Goal: Navigation & Orientation: Find specific page/section

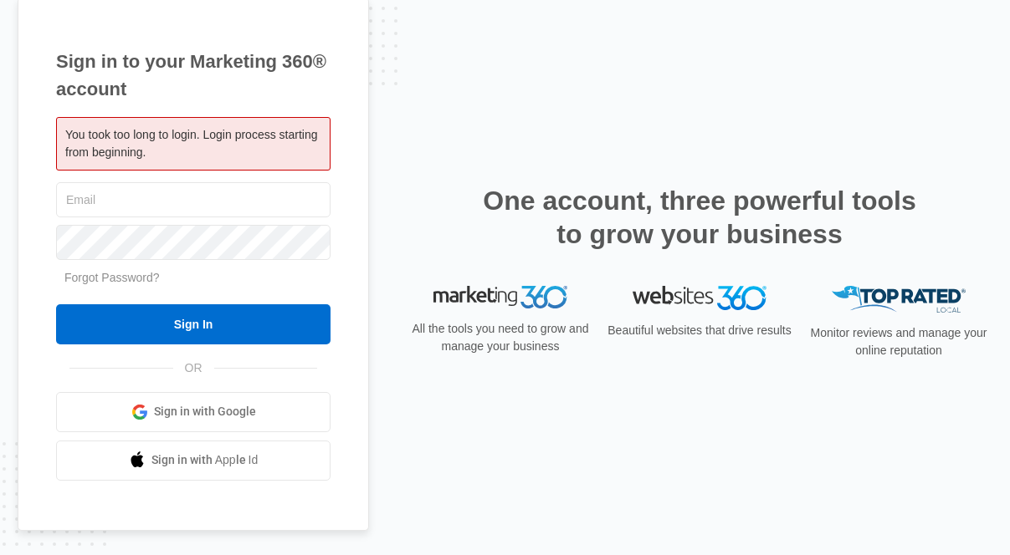
type input "[EMAIL_ADDRESS][DOMAIN_NAME]"
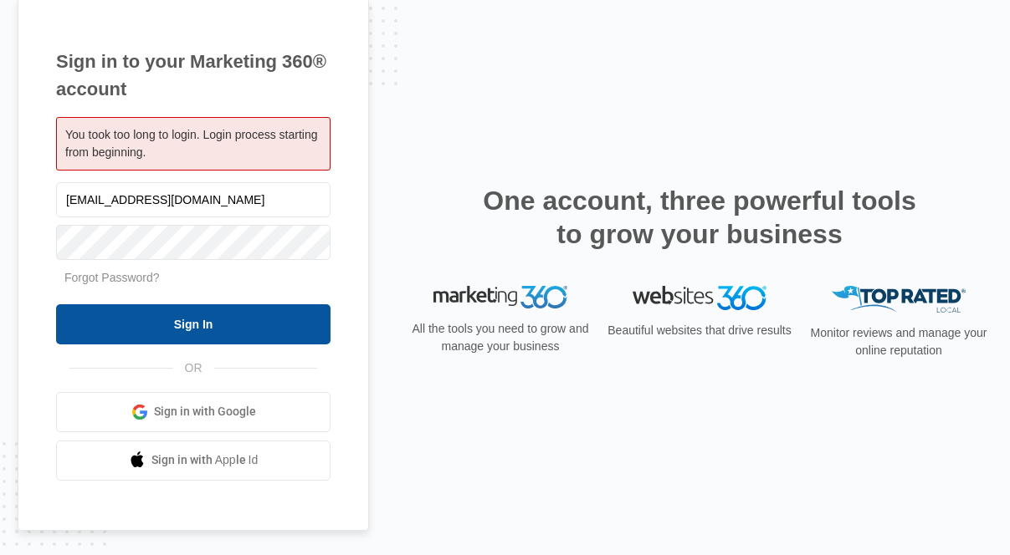
click at [96, 331] on input "Sign In" at bounding box center [193, 325] width 274 height 40
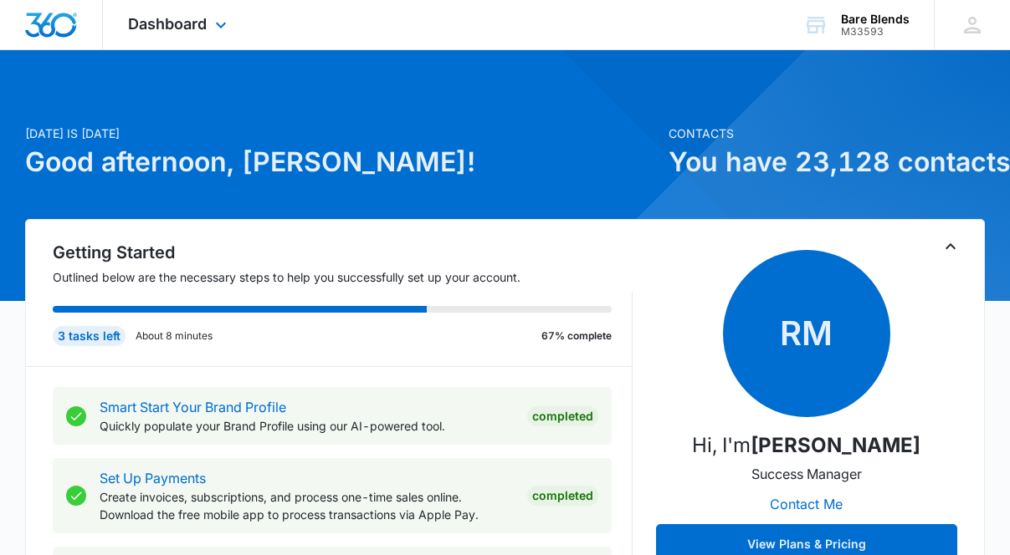
click at [55, 22] on img "Dashboard" at bounding box center [51, 25] width 54 height 25
click at [50, 30] on img "Dashboard" at bounding box center [51, 25] width 54 height 25
click at [204, 19] on span "Dashboard" at bounding box center [167, 24] width 79 height 18
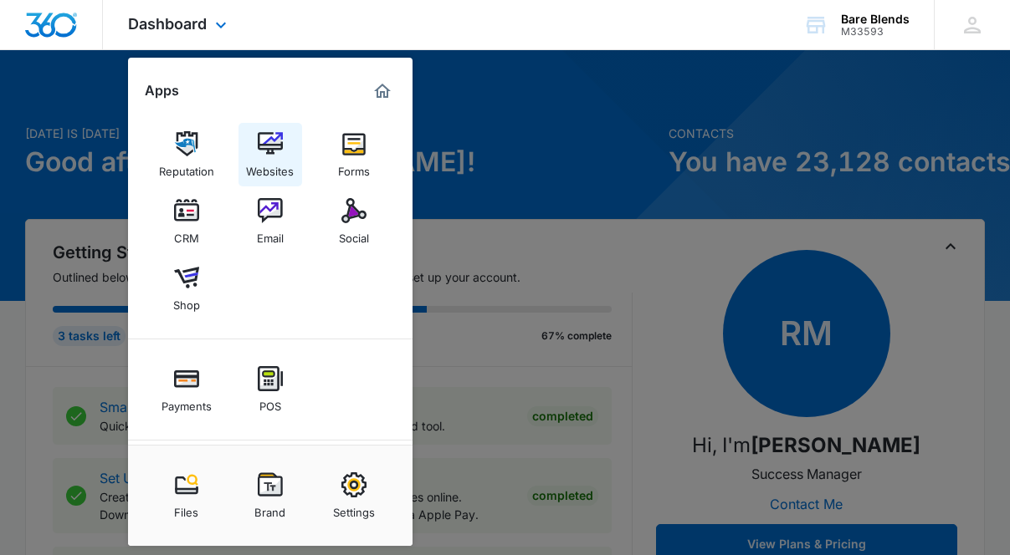
click at [268, 166] on div "Websites" at bounding box center [270, 167] width 48 height 22
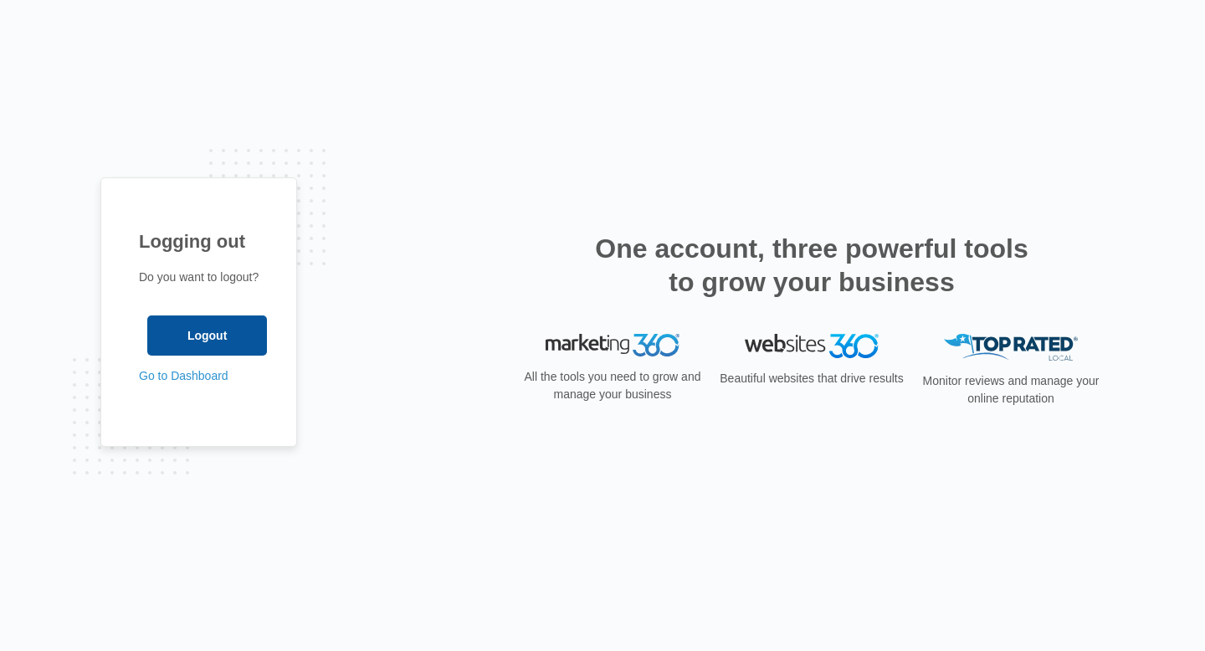
click at [226, 325] on input "Logout" at bounding box center [207, 335] width 120 height 40
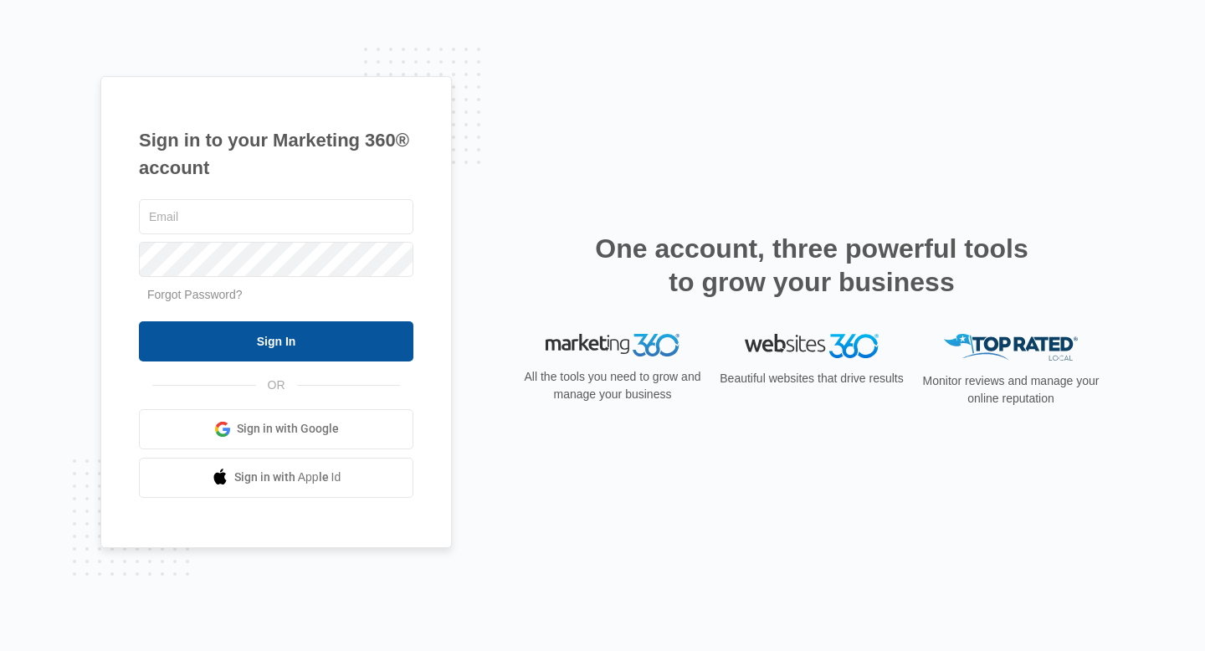
type input "[EMAIL_ADDRESS][DOMAIN_NAME]"
click at [359, 346] on input "Sign In" at bounding box center [276, 341] width 274 height 40
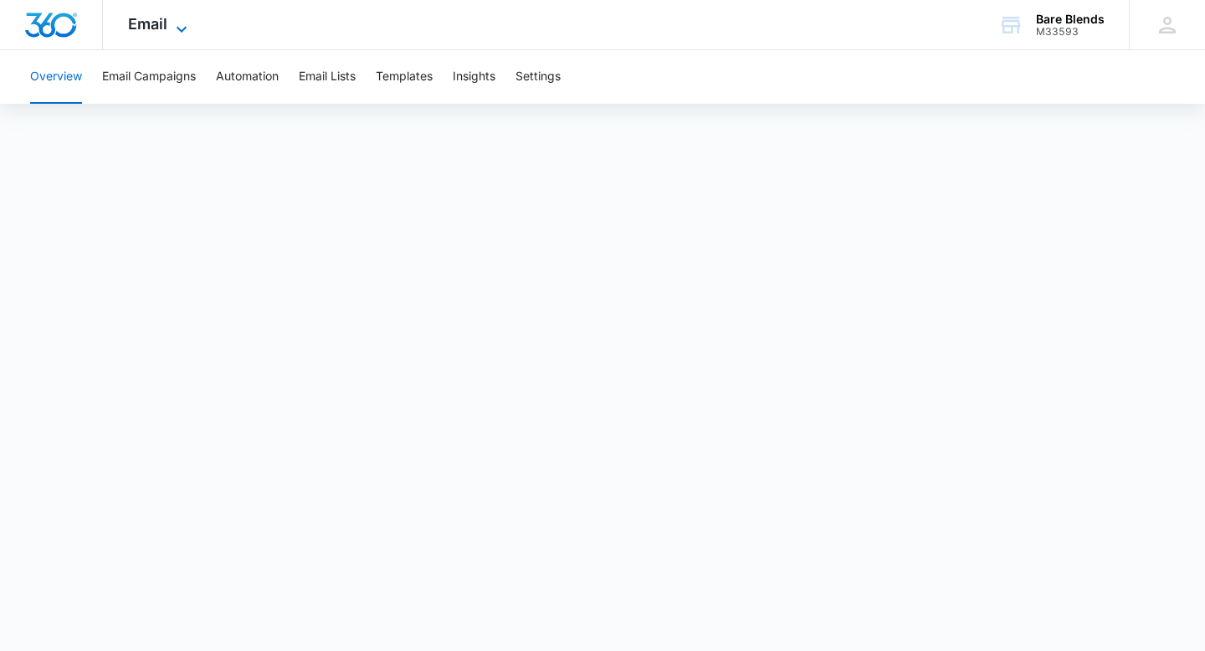
click at [172, 28] on icon at bounding box center [181, 29] width 20 height 20
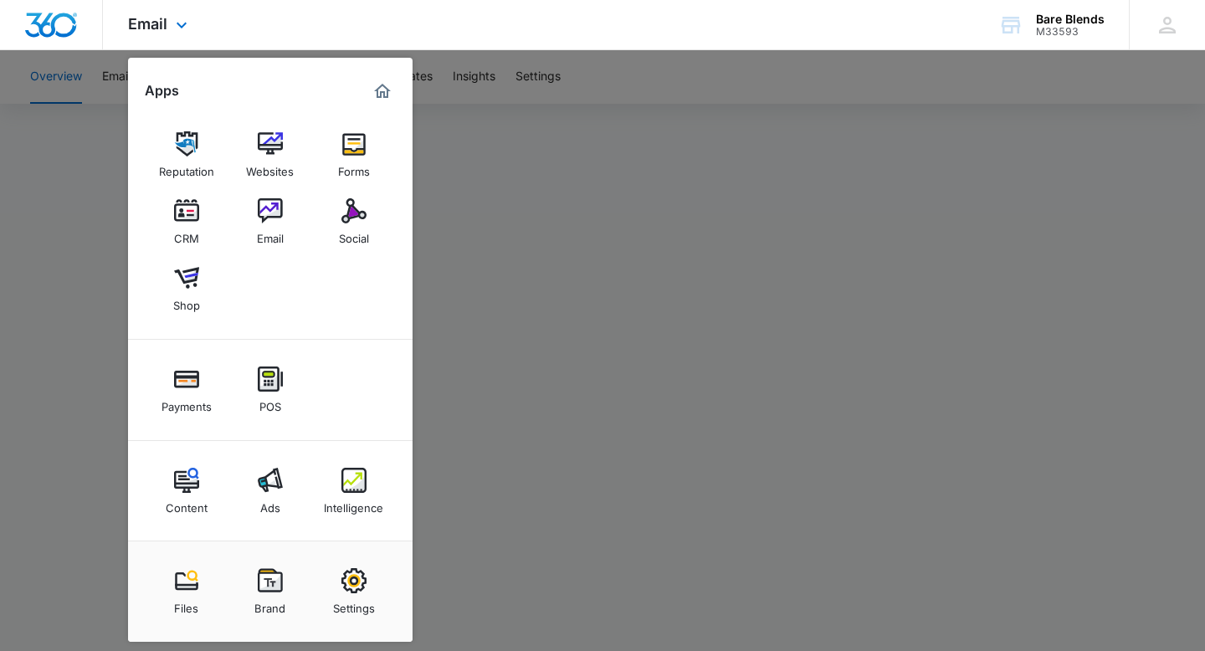
click at [276, 16] on div "Email Apps Reputation Websites Forms CRM Email Social Shop Payments POS Content…" at bounding box center [602, 25] width 1205 height 50
click at [565, 5] on div "Email Apps Reputation Websites Forms CRM Email Social Shop Payments POS Content…" at bounding box center [602, 25] width 1205 height 50
click at [174, 35] on div "Email Apps Reputation Websites Forms CRM Email Social Shop Payments POS Content…" at bounding box center [160, 24] width 114 height 49
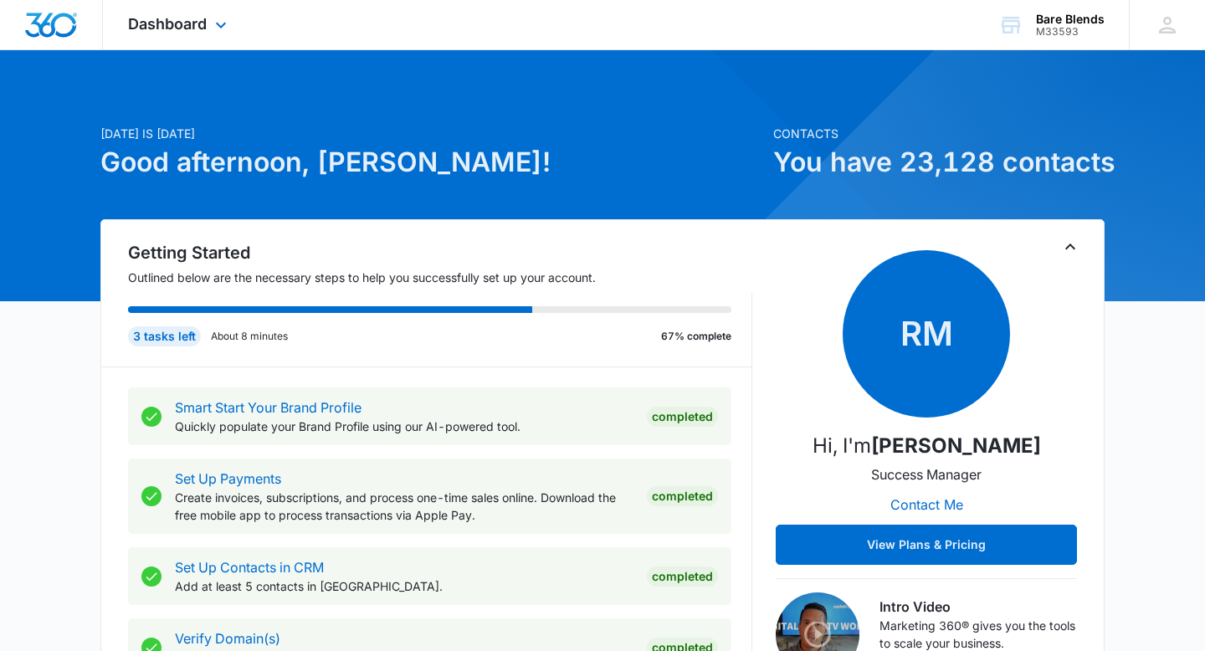
click at [183, 11] on div "Dashboard Apps Reputation Websites Forms CRM Email Social Shop Payments POS Con…" at bounding box center [179, 24] width 153 height 49
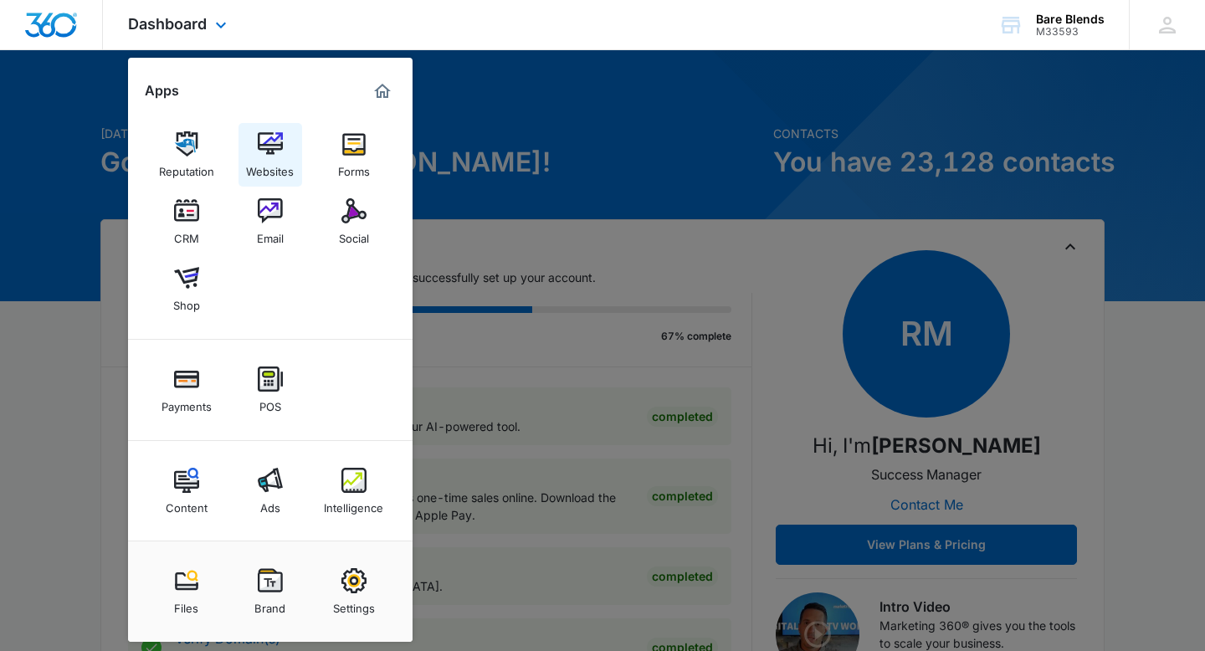
click at [282, 170] on div "Websites" at bounding box center [270, 167] width 48 height 22
